Goal: Information Seeking & Learning: Learn about a topic

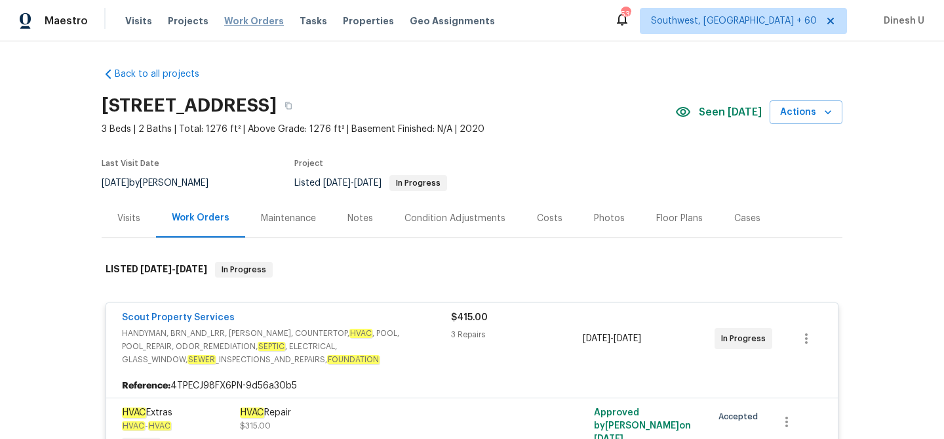
click at [247, 18] on span "Work Orders" at bounding box center [254, 20] width 60 height 13
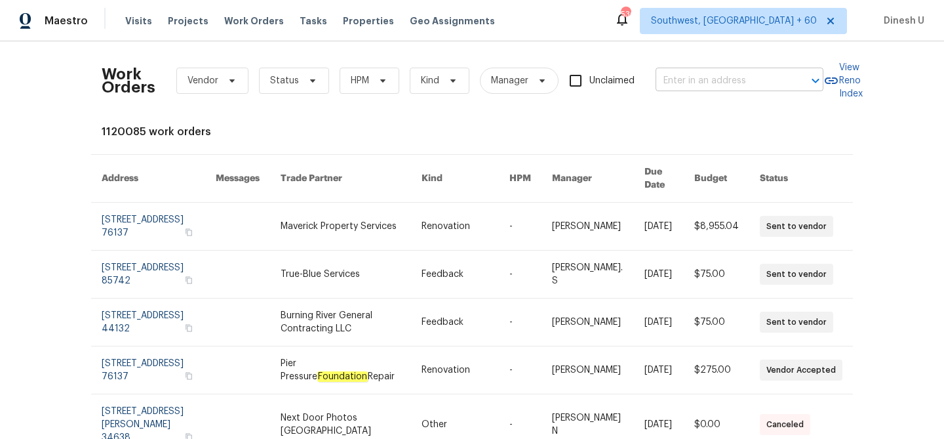
click at [683, 76] on input "text" at bounding box center [721, 81] width 131 height 20
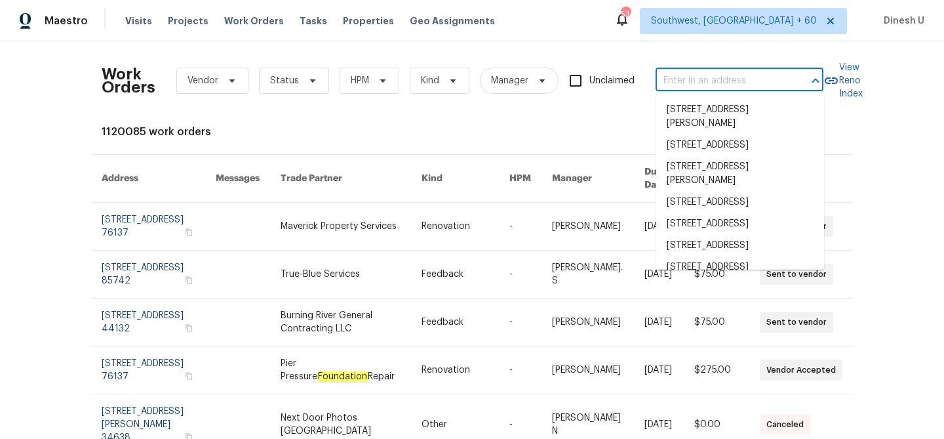
paste input "[STREET_ADDRESS][PERSON_NAME]"
type input "[STREET_ADDRESS][PERSON_NAME]"
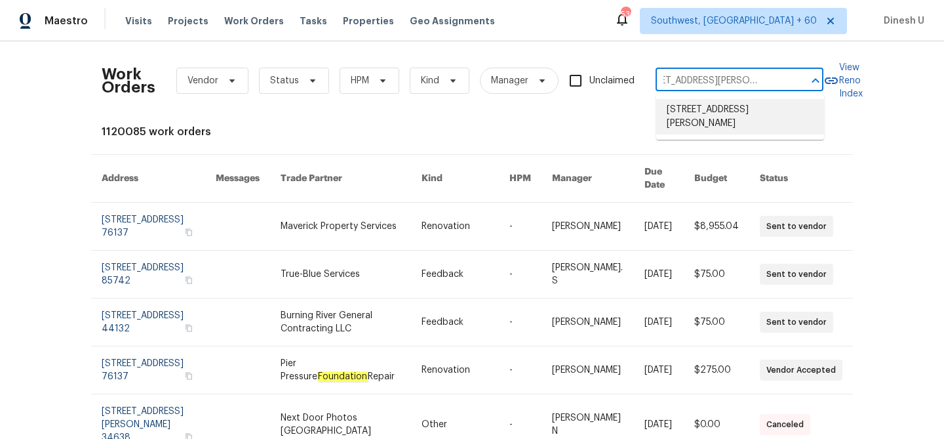
click at [693, 113] on li "[STREET_ADDRESS][PERSON_NAME]" at bounding box center [741, 116] width 168 height 35
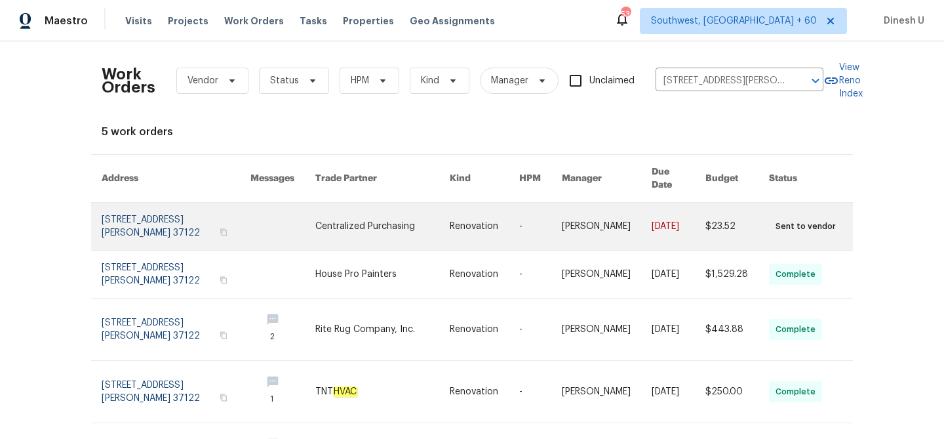
click at [188, 203] on link at bounding box center [176, 226] width 149 height 47
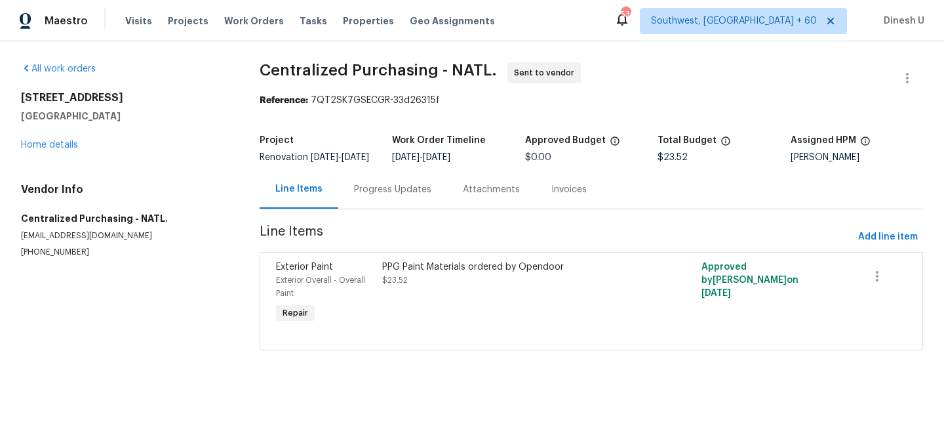
click at [51, 150] on div "[STREET_ADDRESS] Home details" at bounding box center [124, 121] width 207 height 60
click at [30, 146] on link "Home details" at bounding box center [49, 144] width 57 height 9
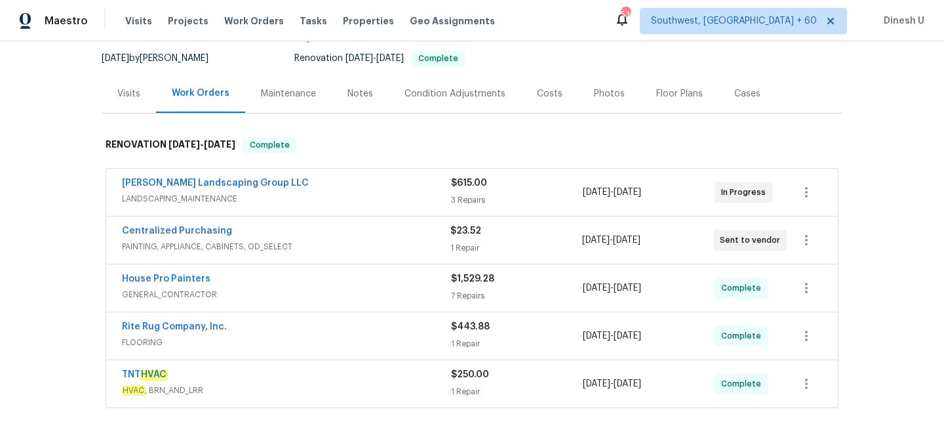
scroll to position [129, 0]
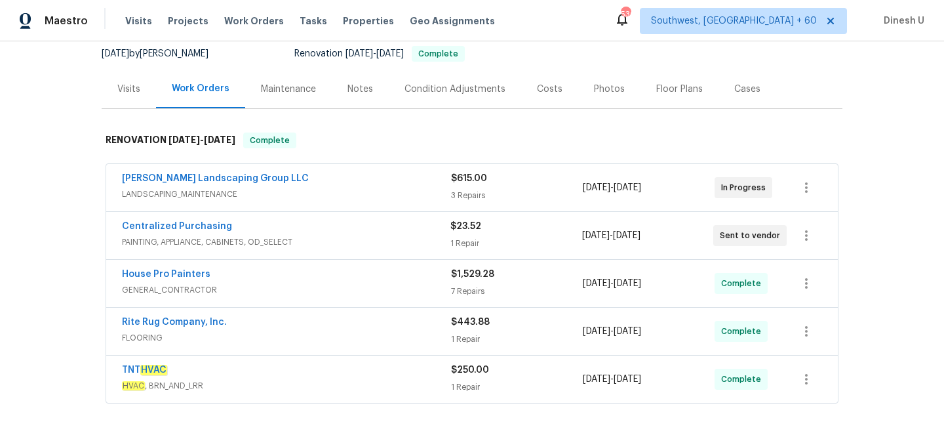
click at [463, 190] on div "3 Repairs" at bounding box center [517, 195] width 132 height 13
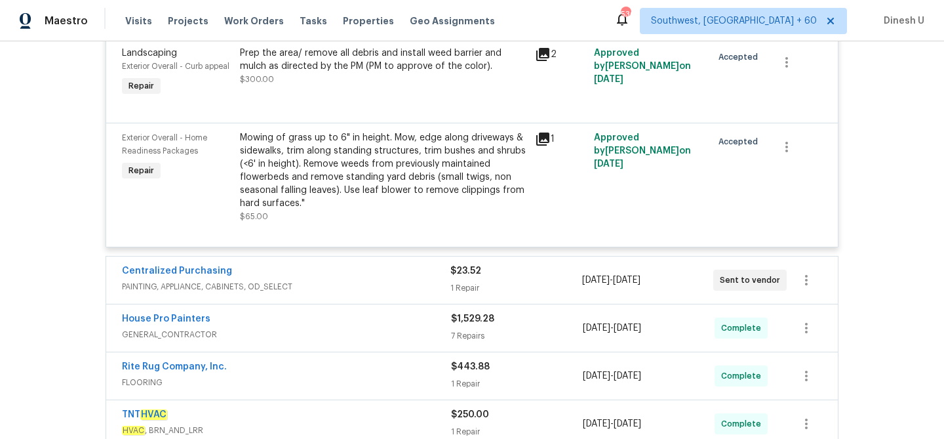
scroll to position [454, 0]
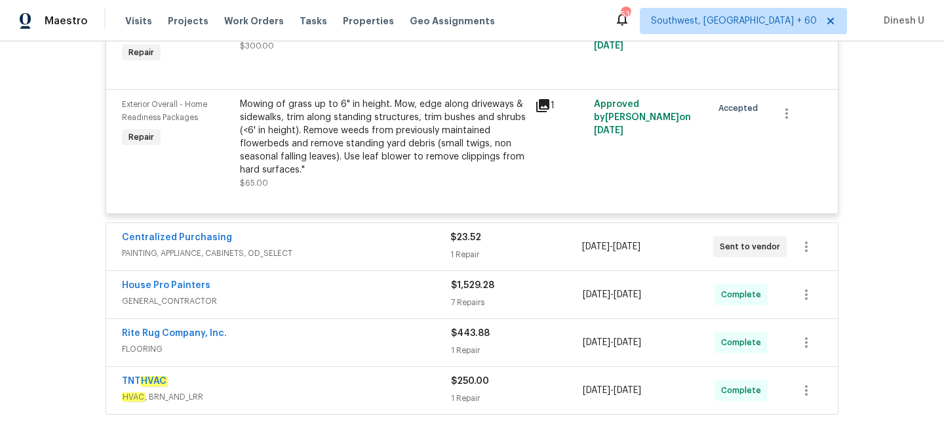
click at [473, 259] on div "1 Repair" at bounding box center [516, 254] width 131 height 13
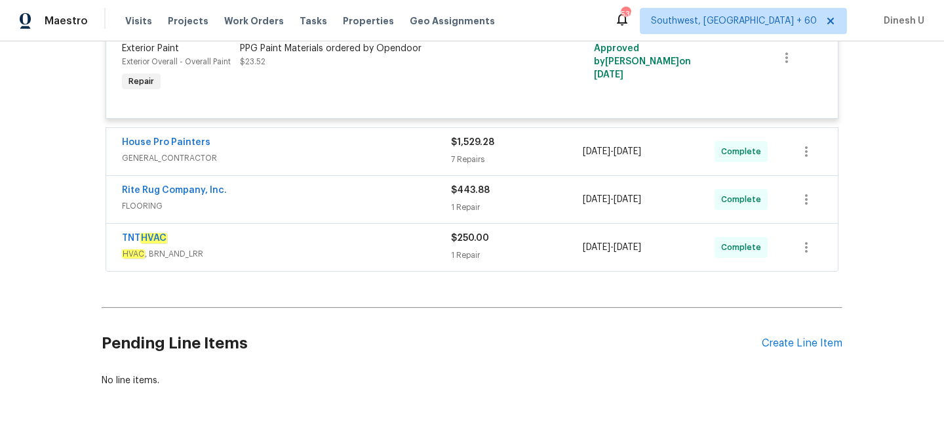
scroll to position [726, 0]
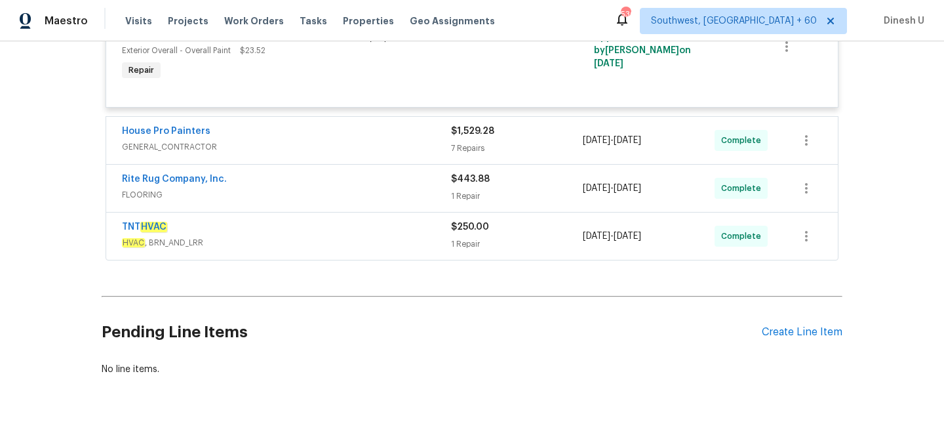
click at [460, 153] on div "7 Repairs" at bounding box center [517, 148] width 132 height 13
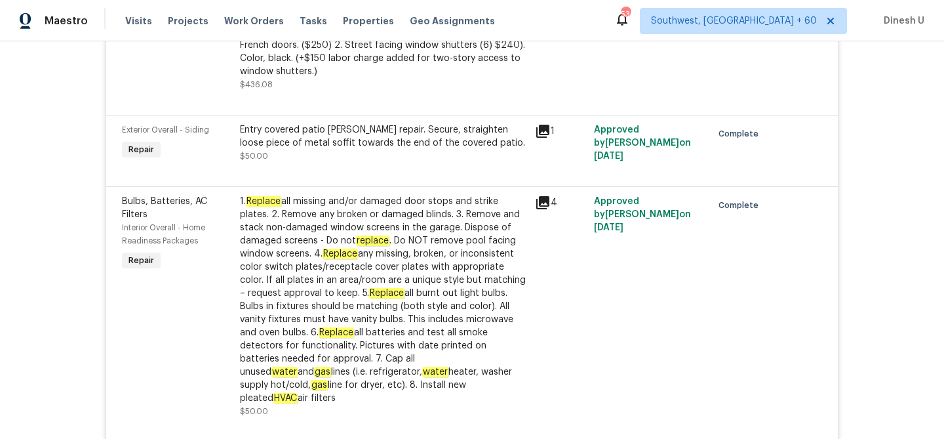
scroll to position [1149, 0]
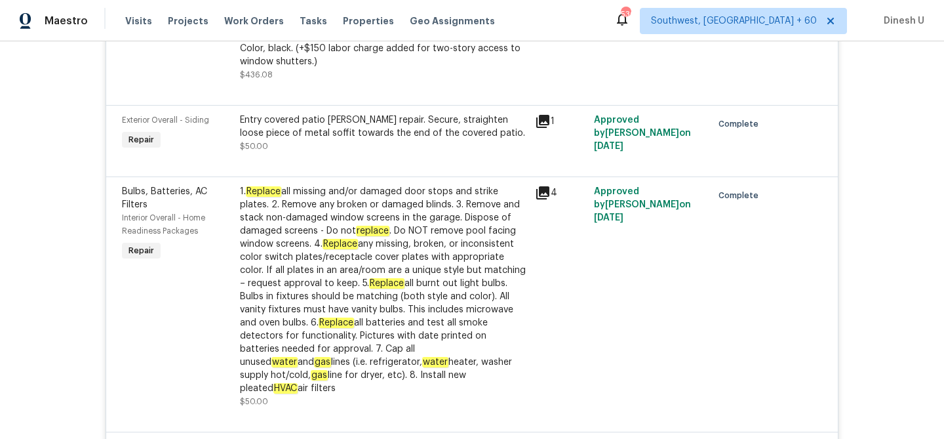
click at [541, 120] on icon at bounding box center [542, 121] width 13 height 13
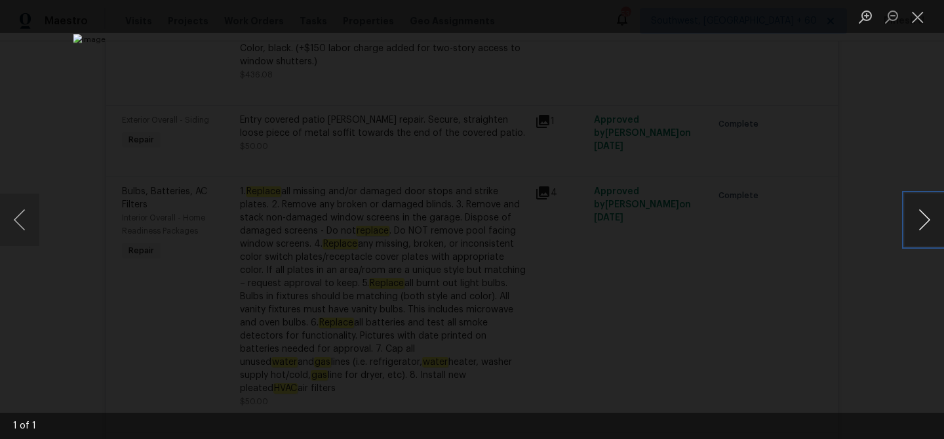
click at [929, 220] on button "Next image" at bounding box center [924, 219] width 39 height 52
click at [916, 12] on button "Close lightbox" at bounding box center [918, 16] width 26 height 23
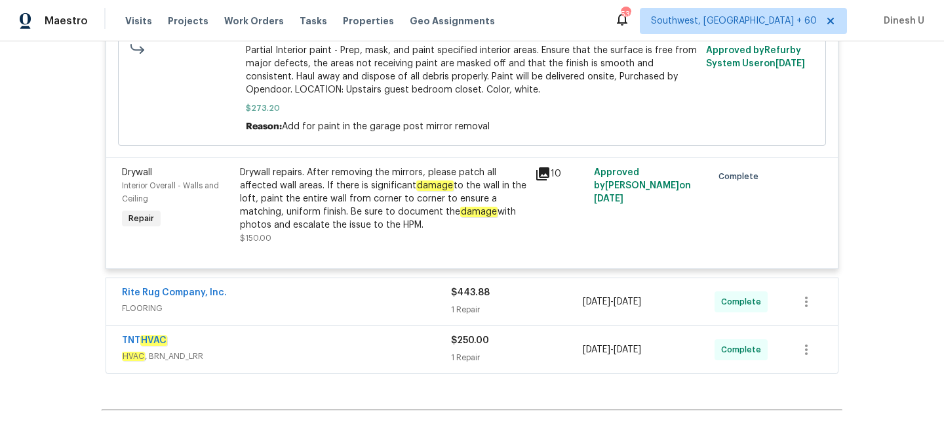
scroll to position [1983, 0]
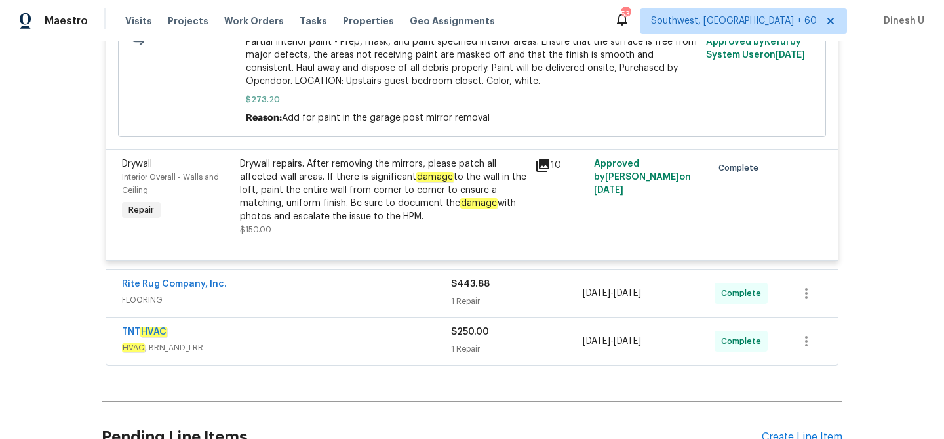
click at [544, 157] on icon at bounding box center [543, 165] width 16 height 16
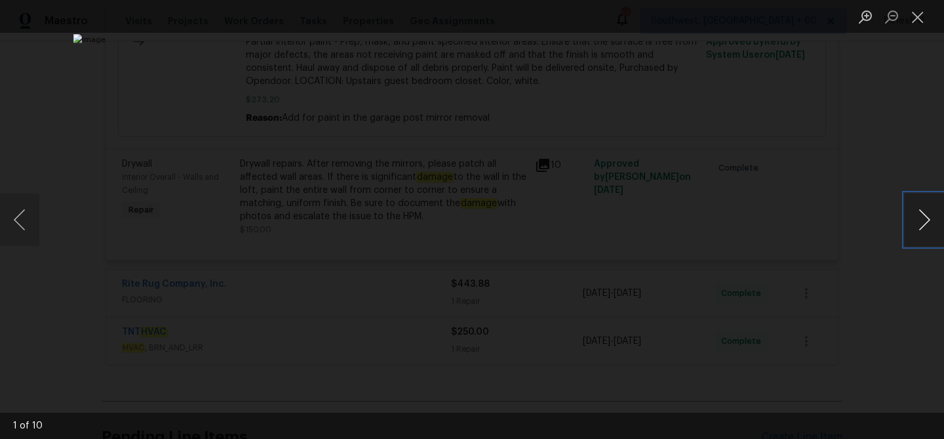
click at [923, 220] on button "Next image" at bounding box center [924, 219] width 39 height 52
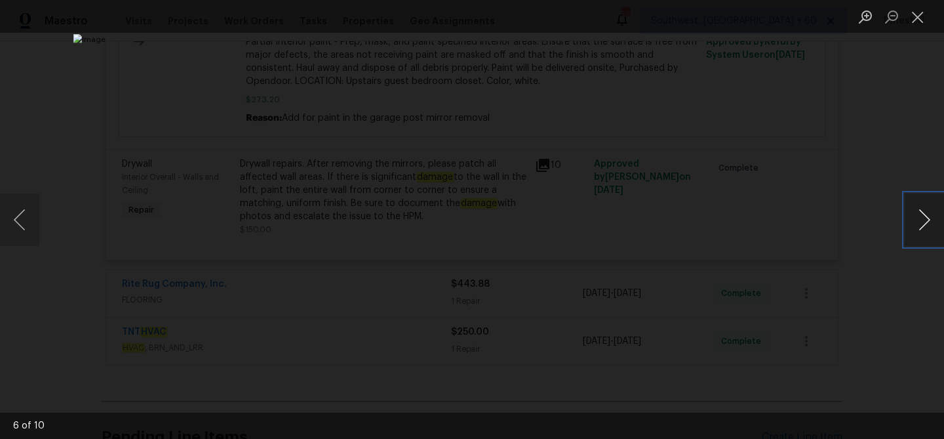
click at [923, 220] on button "Next image" at bounding box center [924, 219] width 39 height 52
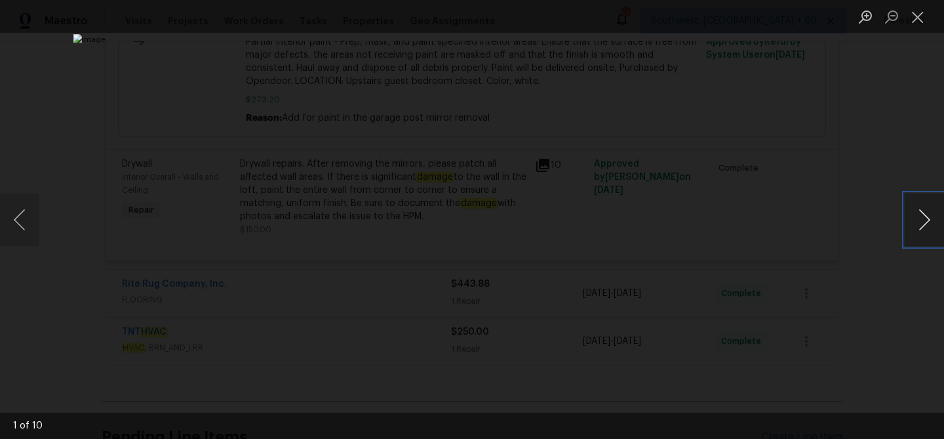
click at [923, 220] on button "Next image" at bounding box center [924, 219] width 39 height 52
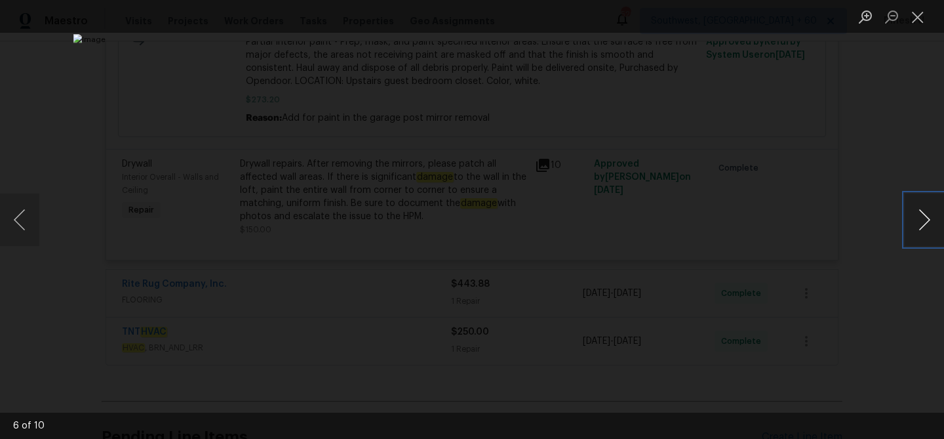
click at [923, 220] on button "Next image" at bounding box center [924, 219] width 39 height 52
click at [912, 11] on button "Close lightbox" at bounding box center [918, 16] width 26 height 23
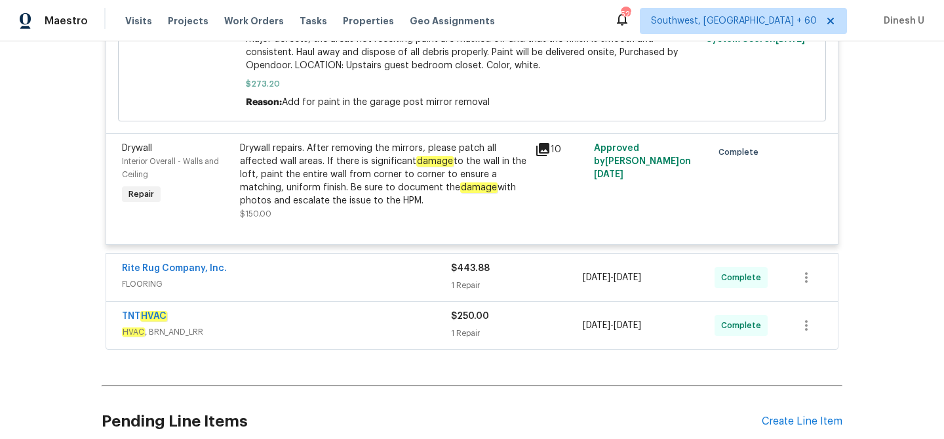
scroll to position [2063, 0]
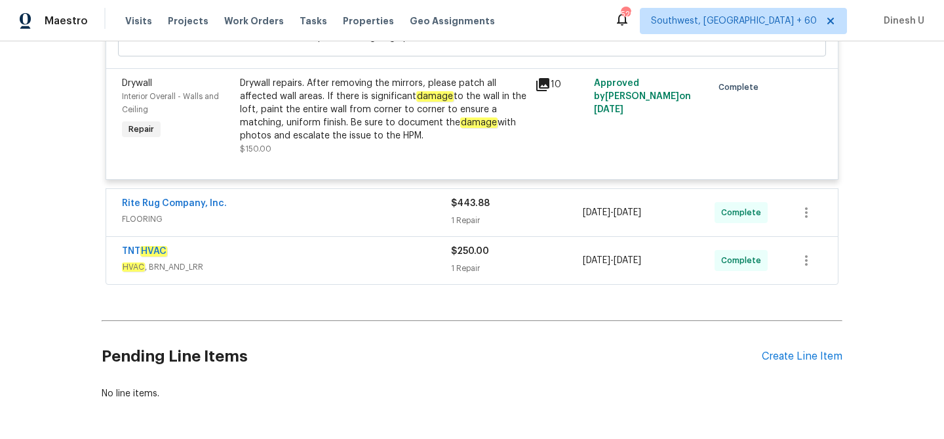
click at [464, 214] on div "1 Repair" at bounding box center [517, 220] width 132 height 13
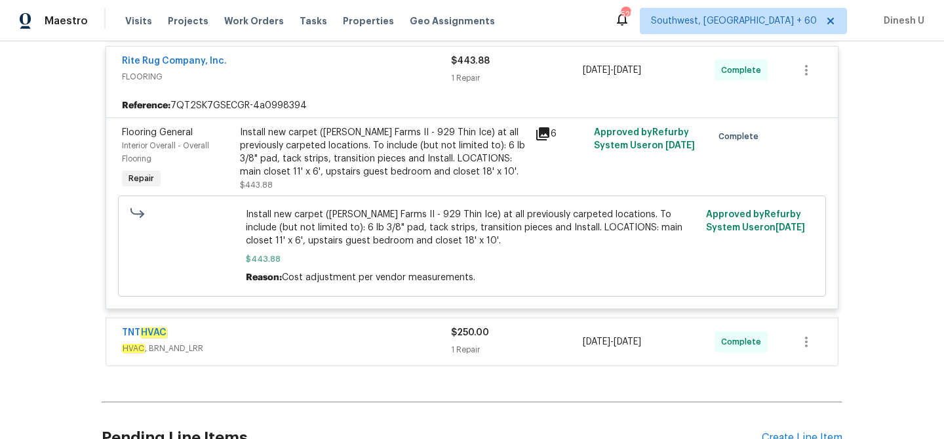
scroll to position [2203, 0]
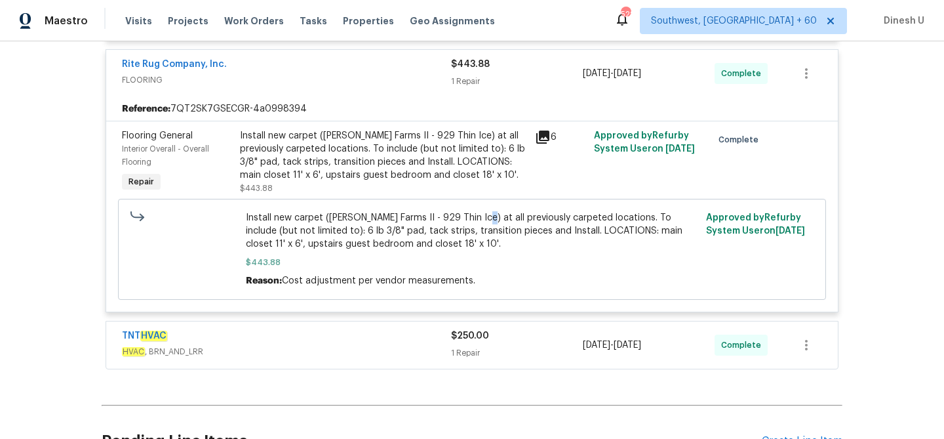
click at [475, 211] on span "Install new carpet ([PERSON_NAME] Farms II - 929 Thin Ice) at all previously ca…" at bounding box center [472, 230] width 453 height 39
drag, startPoint x: 485, startPoint y: 209, endPoint x: 611, endPoint y: 209, distance: 125.9
click at [611, 211] on span "Install new carpet ([PERSON_NAME] Farms II - 929 Thin Ice) at all previously ca…" at bounding box center [472, 230] width 453 height 39
copy span "previously carpeted locations"
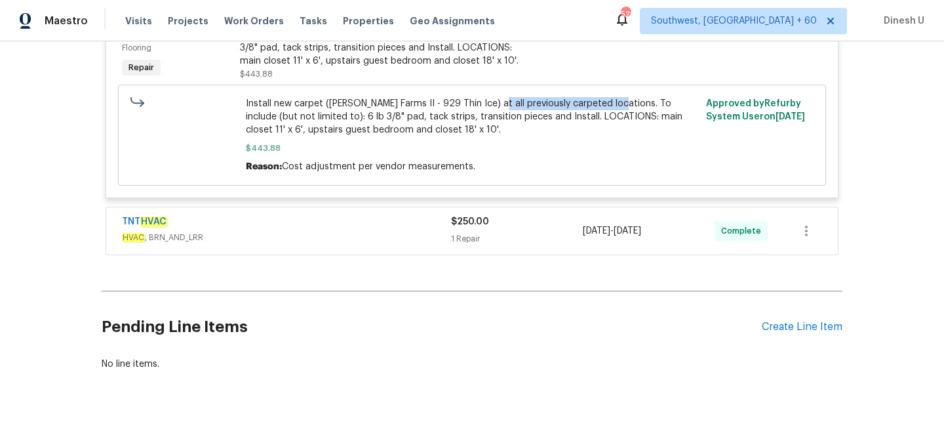
scroll to position [2330, 0]
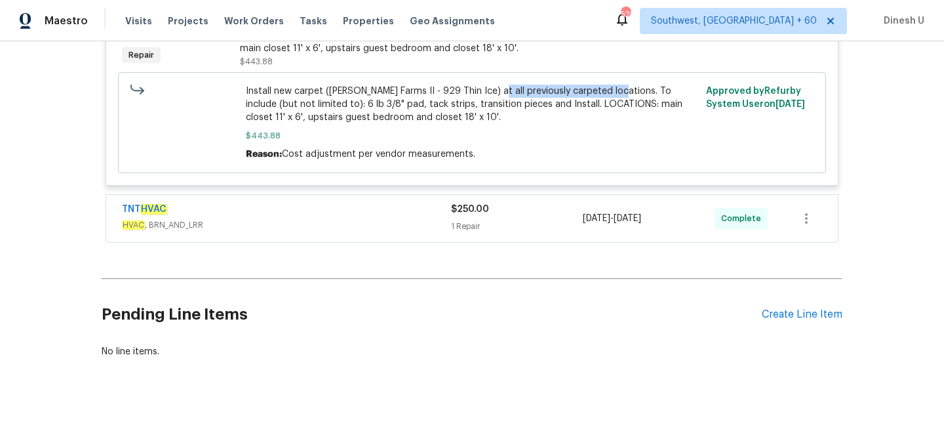
click at [457, 220] on div "1 Repair" at bounding box center [517, 226] width 132 height 13
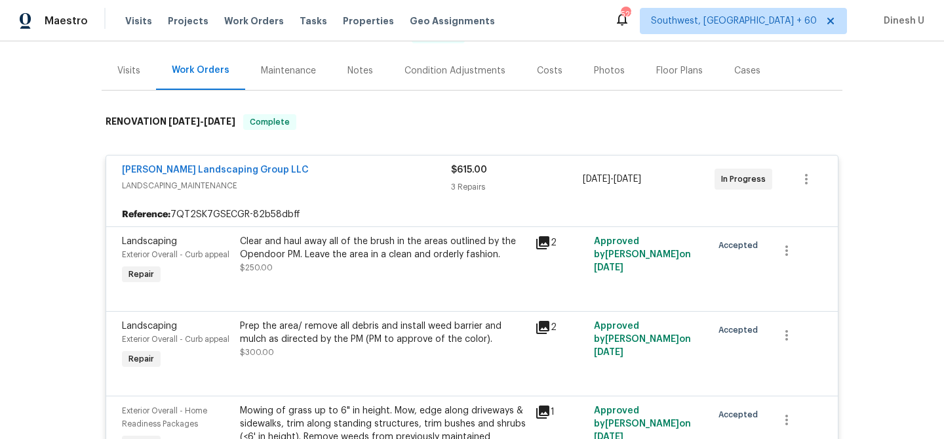
scroll to position [0, 0]
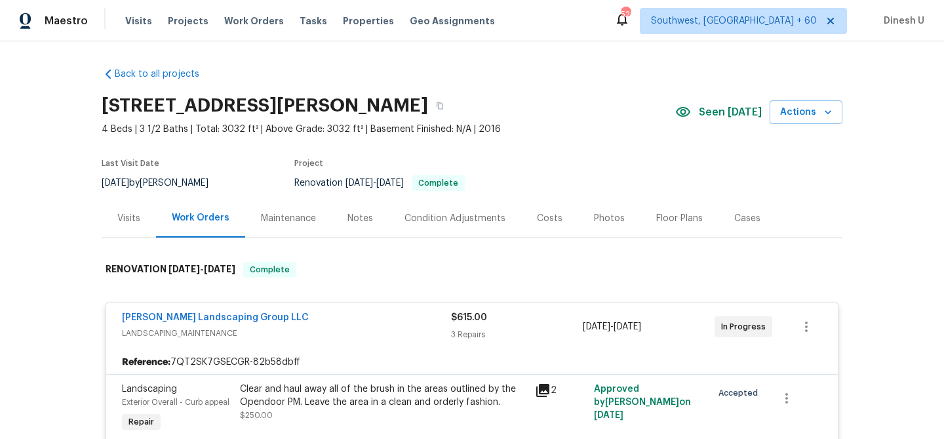
click at [118, 206] on div "Visits" at bounding box center [129, 218] width 54 height 39
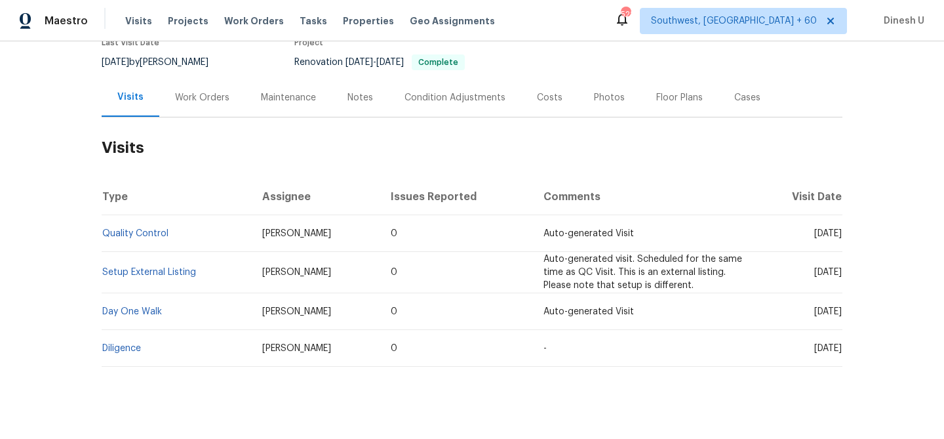
scroll to position [138, 0]
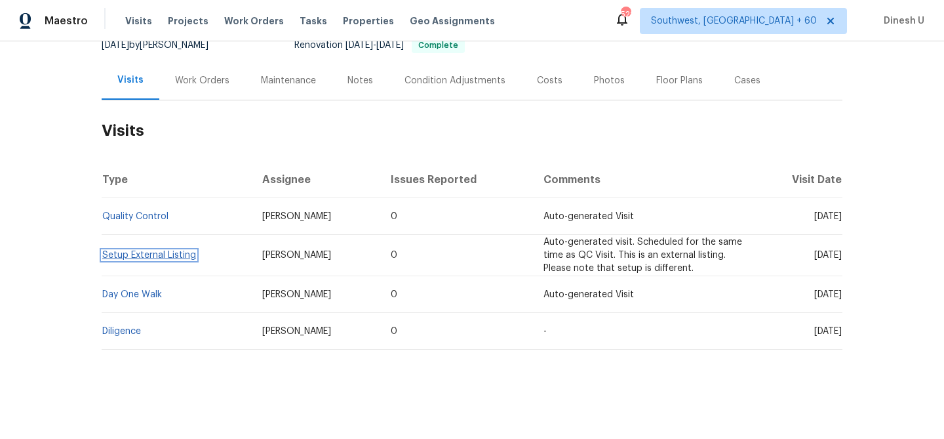
click at [146, 253] on link "Setup External Listing" at bounding box center [149, 255] width 94 height 9
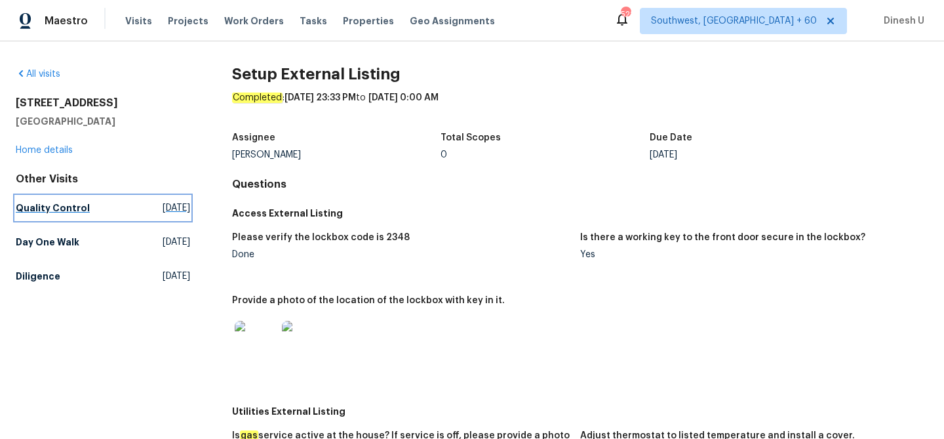
click at [163, 207] on span "[DATE]" at bounding box center [177, 207] width 28 height 13
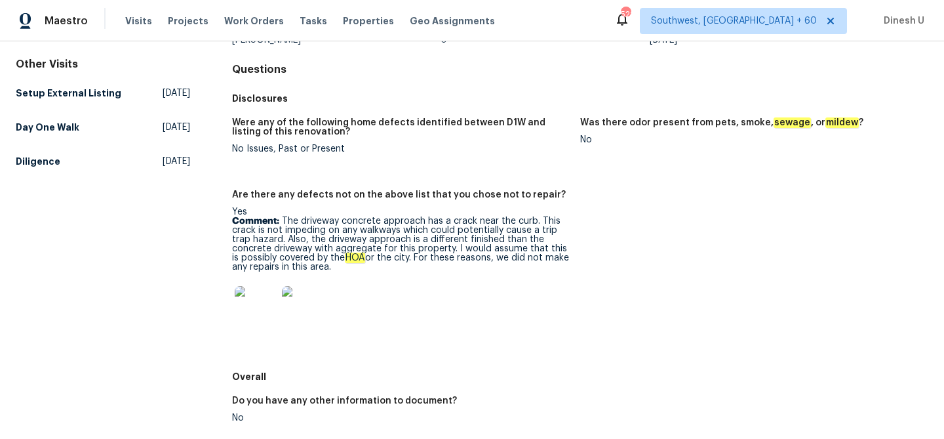
scroll to position [119, 0]
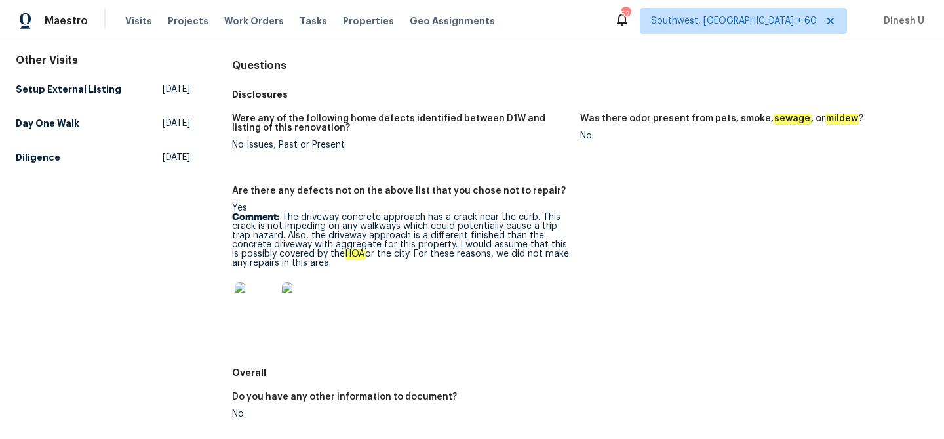
click at [245, 300] on img at bounding box center [256, 303] width 42 height 42
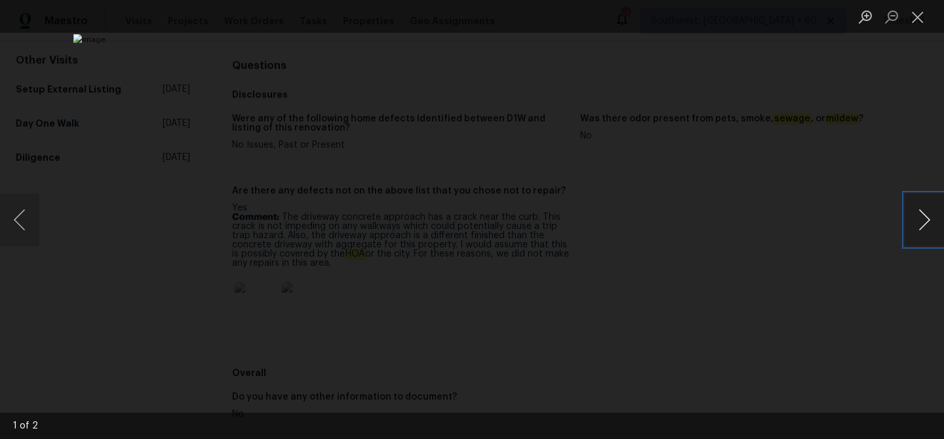
click at [924, 212] on button "Next image" at bounding box center [924, 219] width 39 height 52
click at [916, 15] on button "Close lightbox" at bounding box center [918, 16] width 26 height 23
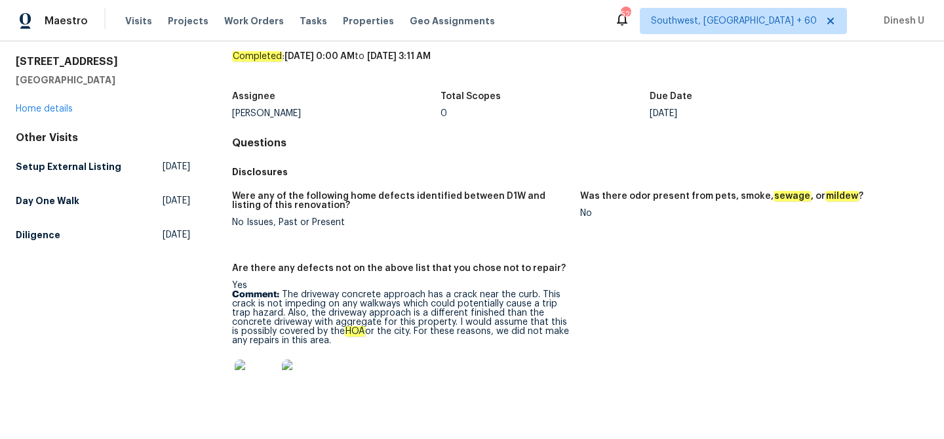
scroll to position [0, 0]
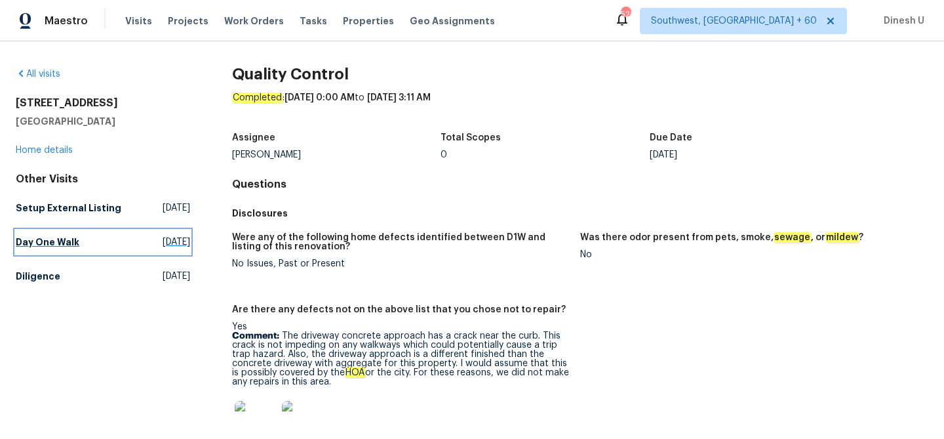
click at [152, 234] on link "Day One Walk [DATE]" at bounding box center [103, 242] width 174 height 24
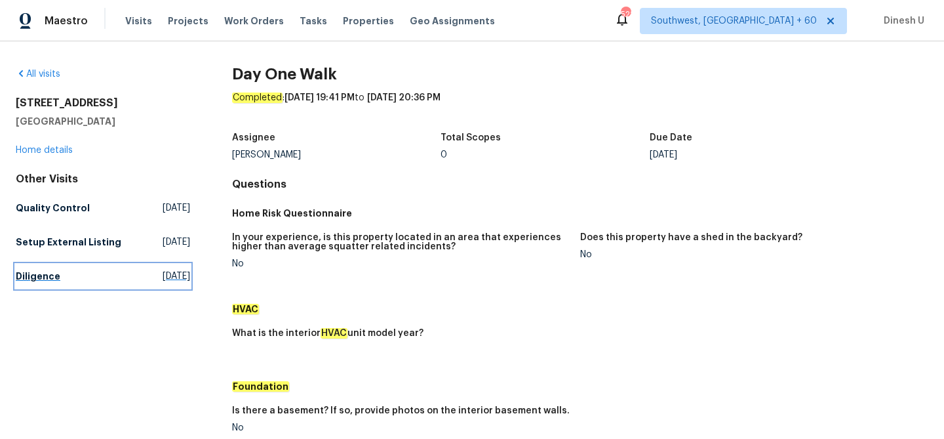
click at [164, 273] on span "[DATE]" at bounding box center [177, 276] width 28 height 13
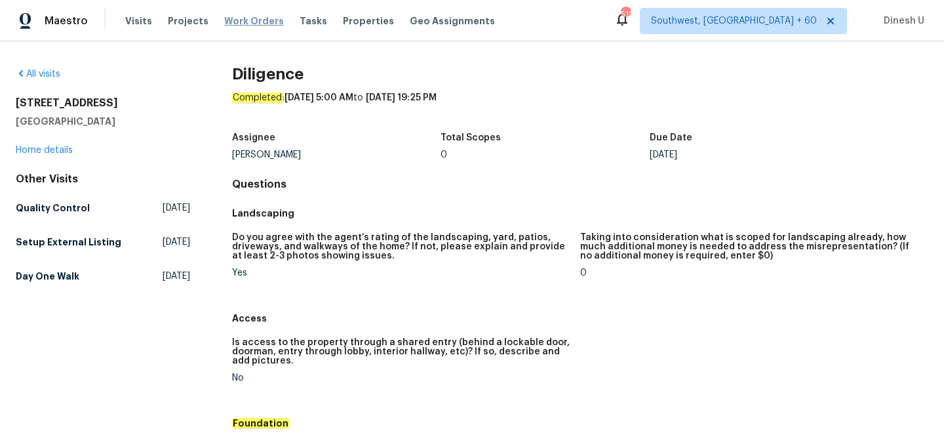
click at [239, 24] on span "Work Orders" at bounding box center [254, 20] width 60 height 13
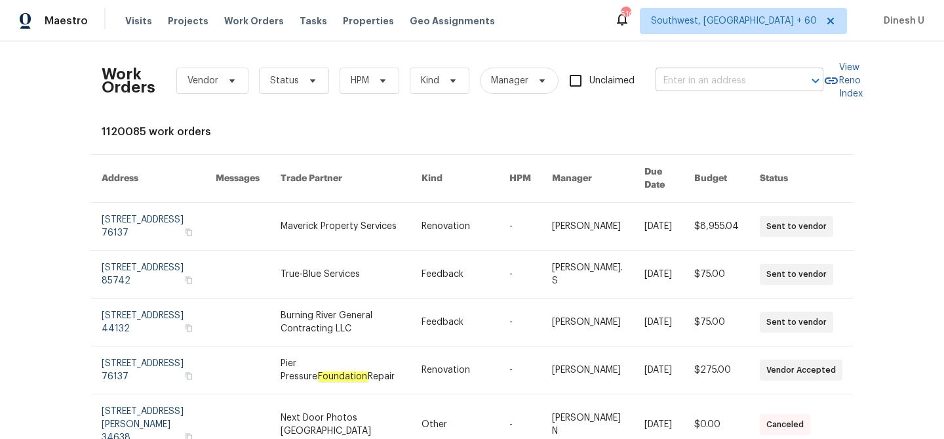
click at [693, 87] on input "text" at bounding box center [721, 81] width 131 height 20
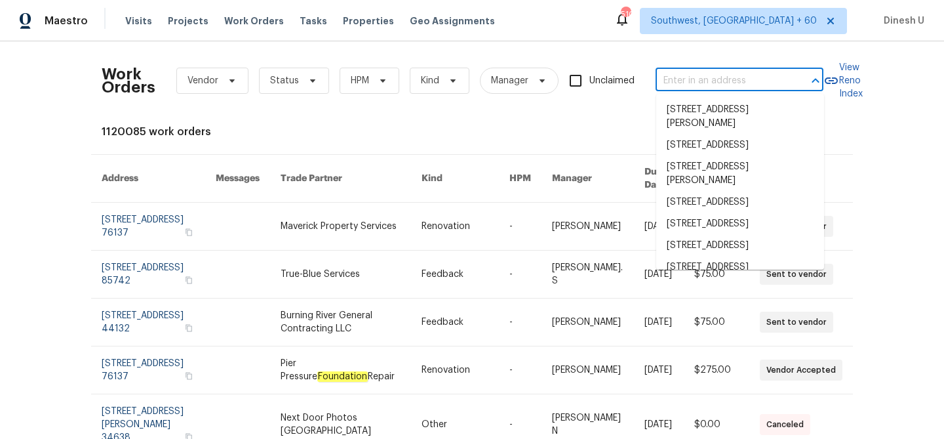
paste input "[STREET_ADDRESS][US_STATE]"
type input "[STREET_ADDRESS][US_STATE]"
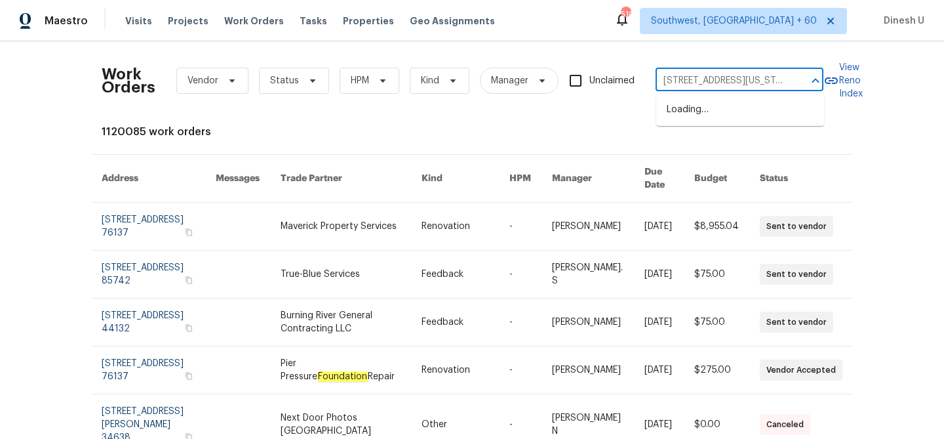
scroll to position [0, 45]
click at [681, 119] on li "[STREET_ADDRESS][US_STATE]" at bounding box center [741, 110] width 168 height 22
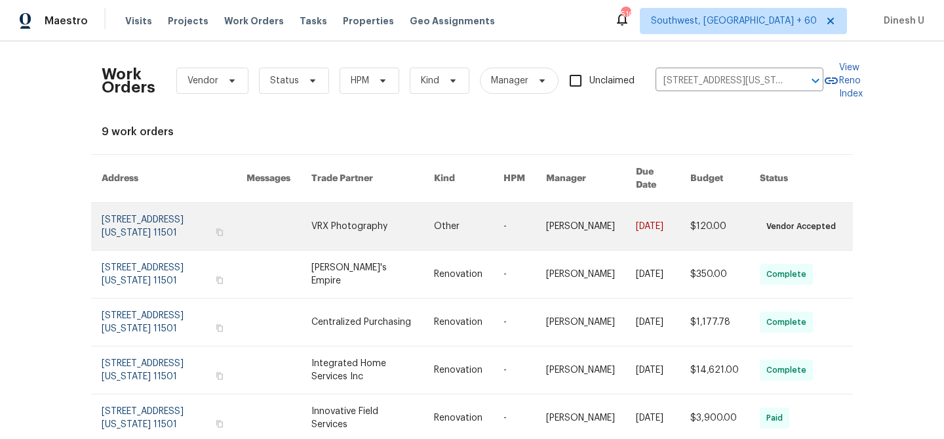
click at [207, 203] on link at bounding box center [174, 226] width 145 height 47
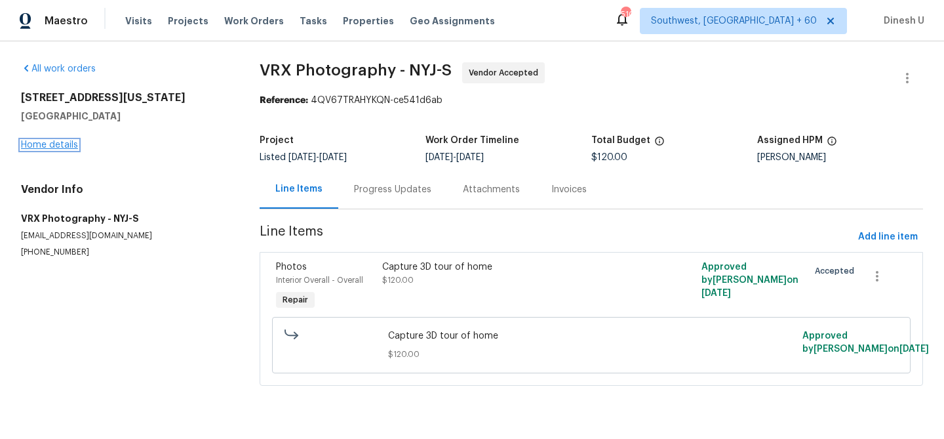
click at [69, 144] on link "Home details" at bounding box center [49, 144] width 57 height 9
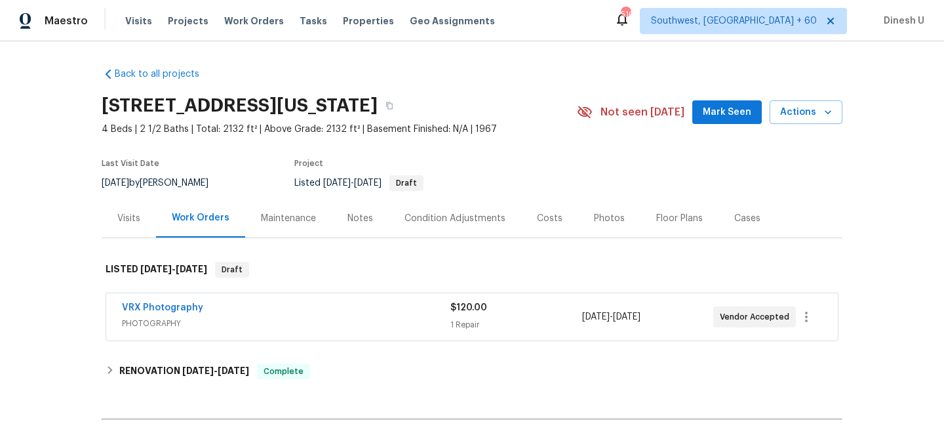
scroll to position [1, 0]
click at [458, 316] on div "$120.00 1 Repair" at bounding box center [516, 315] width 131 height 31
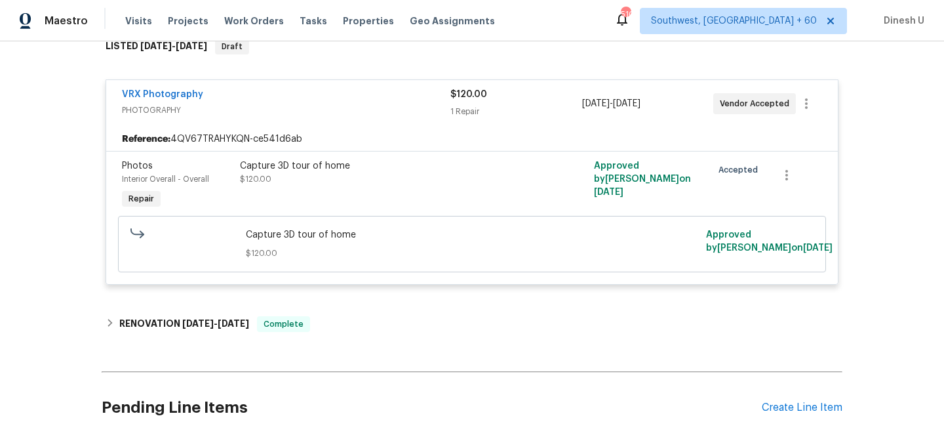
scroll to position [325, 0]
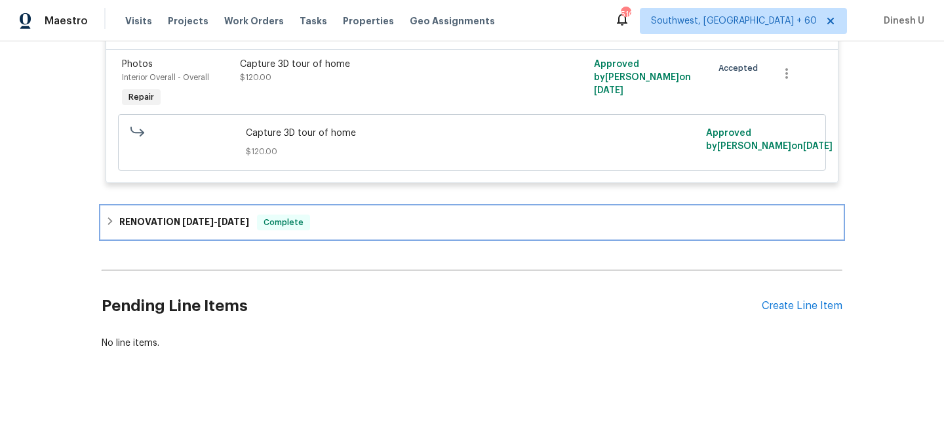
click at [195, 210] on div "RENOVATION [DATE] - [DATE] Complete" at bounding box center [472, 222] width 741 height 31
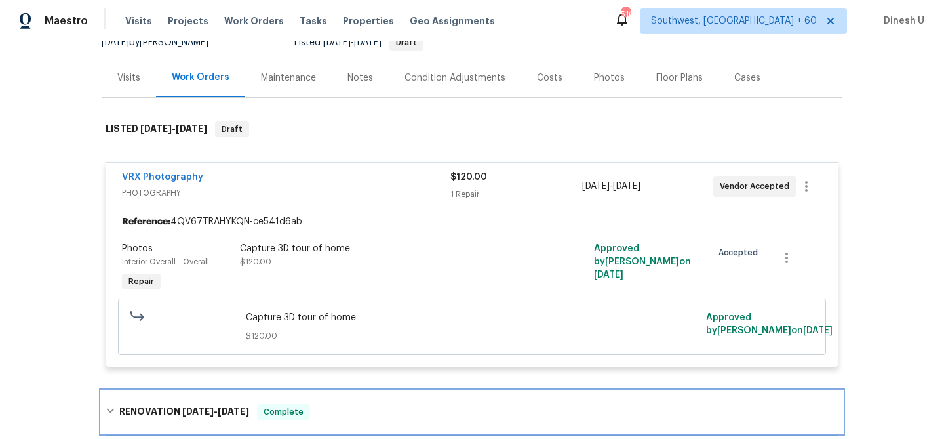
scroll to position [71, 0]
